Goal: Find specific page/section: Find specific page/section

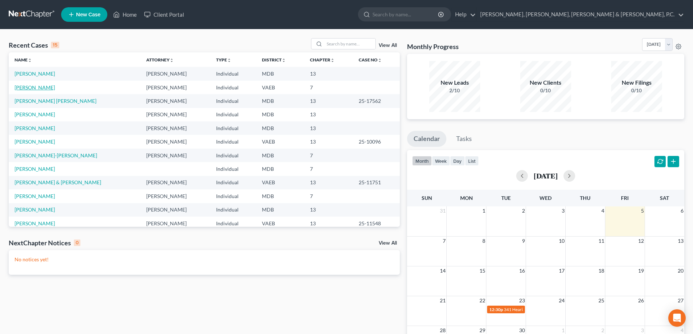
click at [49, 87] on link "[PERSON_NAME]" at bounding box center [35, 87] width 40 height 6
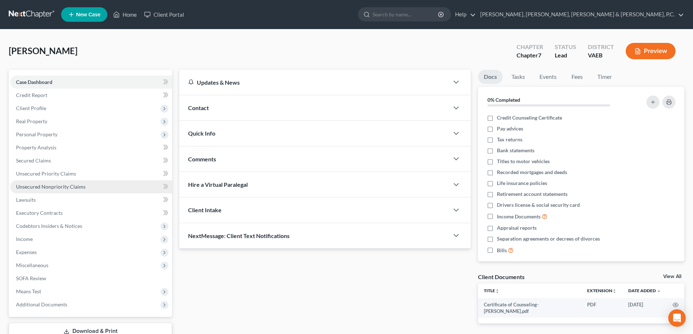
click at [73, 186] on span "Unsecured Nonpriority Claims" at bounding box center [50, 187] width 69 height 6
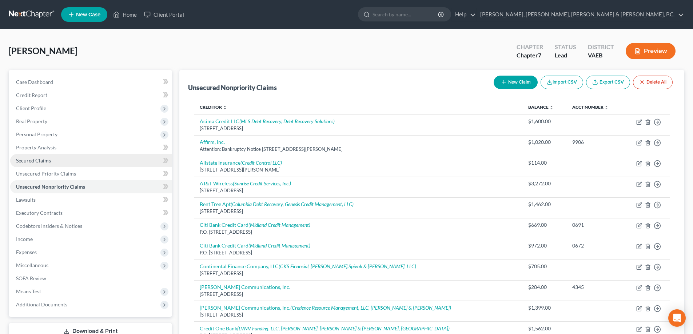
click at [41, 157] on span "Secured Claims" at bounding box center [33, 160] width 35 height 6
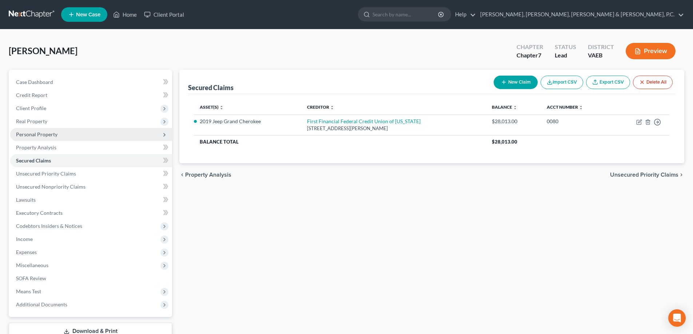
click at [39, 131] on span "Personal Property" at bounding box center [36, 134] width 41 height 6
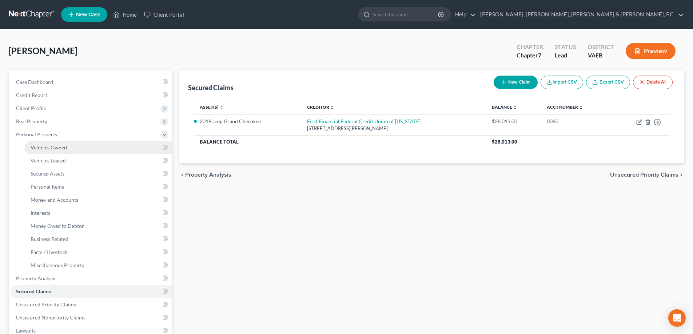
click at [43, 147] on span "Vehicles Owned" at bounding box center [49, 147] width 36 height 6
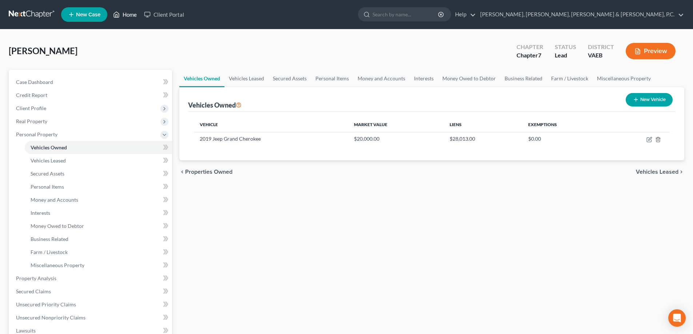
click at [132, 15] on link "Home" at bounding box center [124, 14] width 31 height 13
